Goal: Transaction & Acquisition: Book appointment/travel/reservation

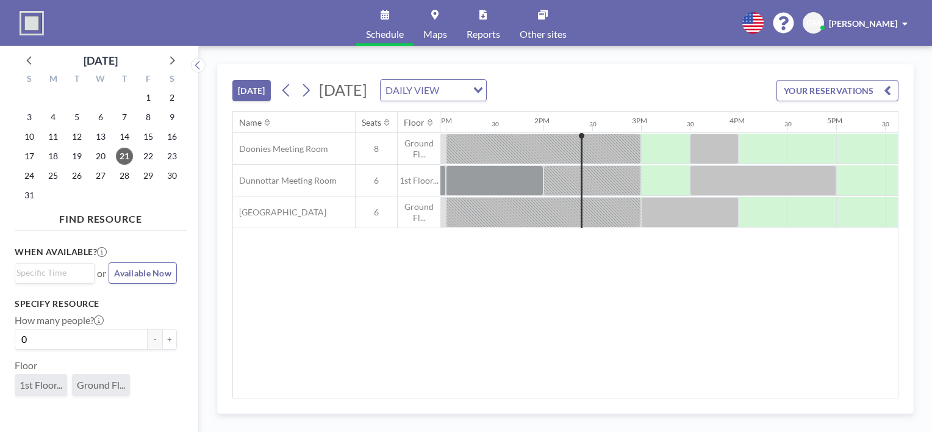
scroll to position [0, 1317]
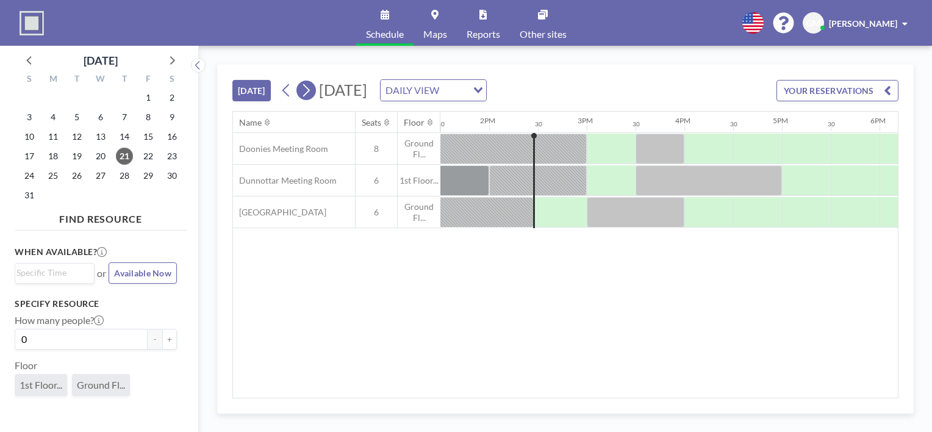
click at [304, 84] on icon at bounding box center [306, 90] width 12 height 18
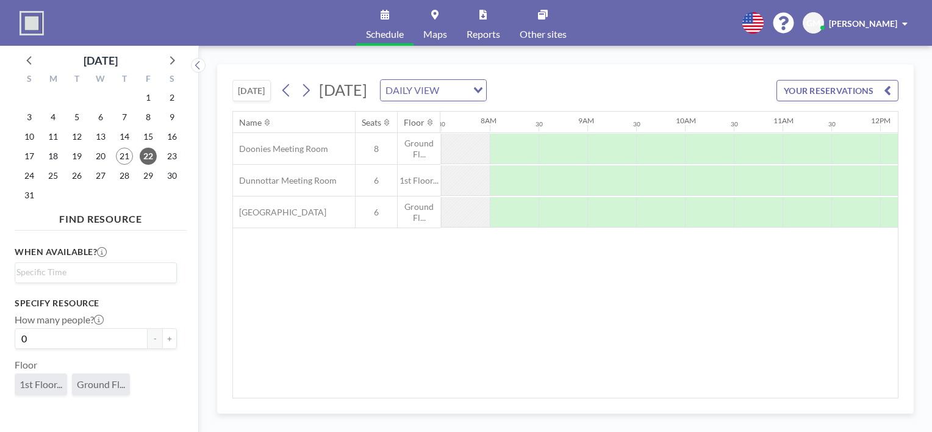
scroll to position [0, 732]
click at [288, 91] on icon at bounding box center [287, 90] width 12 height 18
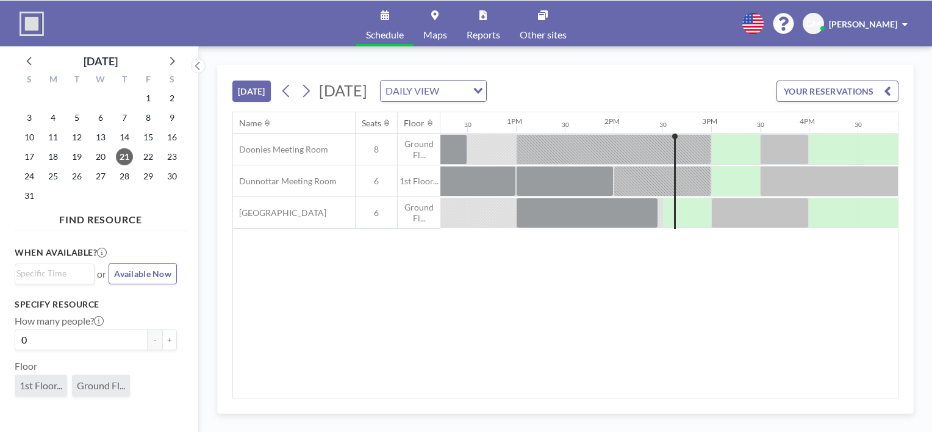
scroll to position [0, 1317]
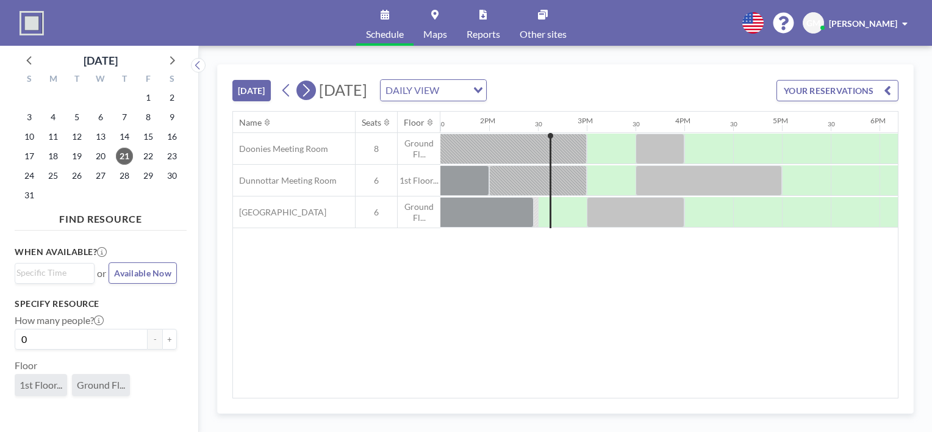
click at [311, 91] on icon at bounding box center [306, 90] width 12 height 18
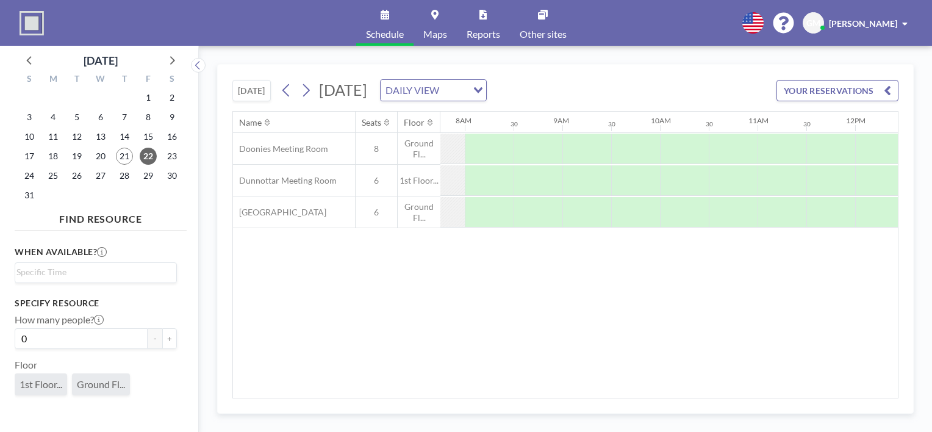
scroll to position [0, 781]
drag, startPoint x: 507, startPoint y: 398, endPoint x: 493, endPoint y: 395, distance: 14.8
click at [493, 395] on div "Name Seats Floor 12AM 30 1AM 30 2AM 30 3AM 30 4AM 30 5AM 30 6AM 30 7AM 30 8AM 3…" at bounding box center [565, 254] width 666 height 287
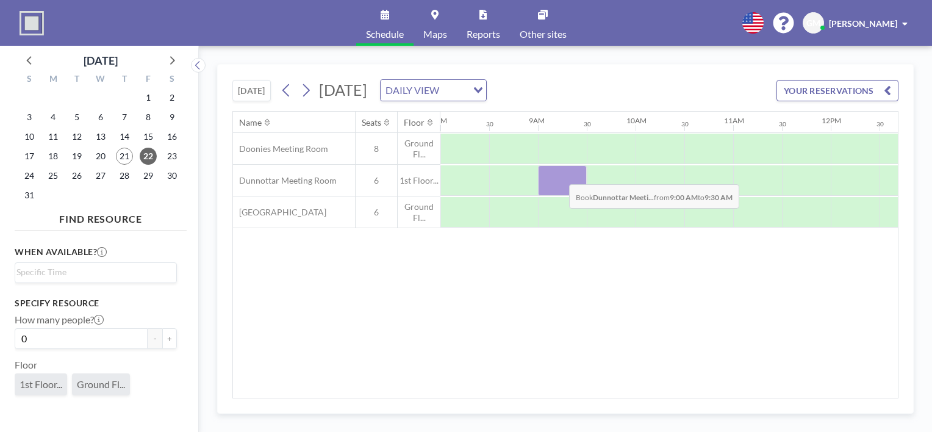
click at [559, 174] on div at bounding box center [562, 180] width 49 height 30
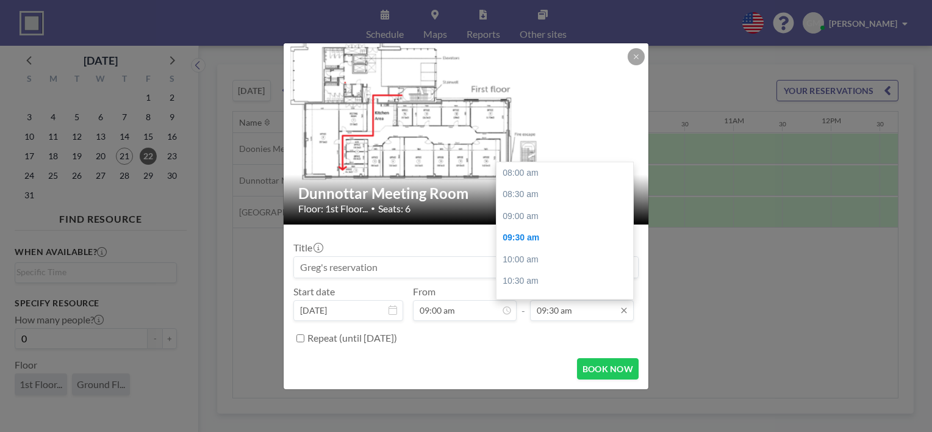
scroll to position [65, 0]
click at [538, 219] on div "10:30 am" at bounding box center [567, 216] width 143 height 22
click at [543, 212] on div "10:00 am" at bounding box center [567, 212] width 143 height 22
type input "10:00 am"
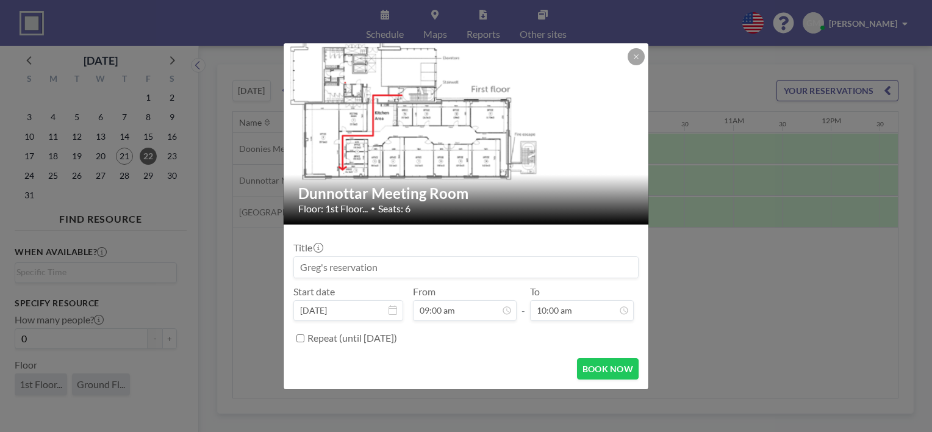
scroll to position [87, 0]
click at [606, 364] on button "BOOK NOW" at bounding box center [608, 368] width 62 height 21
